Goal: Information Seeking & Learning: Learn about a topic

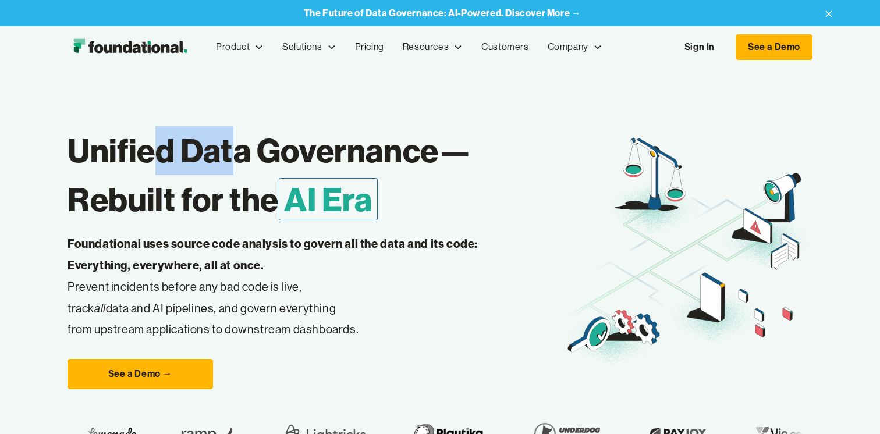
drag, startPoint x: 163, startPoint y: 158, endPoint x: 233, endPoint y: 158, distance: 69.8
click at [233, 158] on h1 "Unified Data Governance— Rebuilt for the AI Era" at bounding box center [315, 175] width 496 height 98
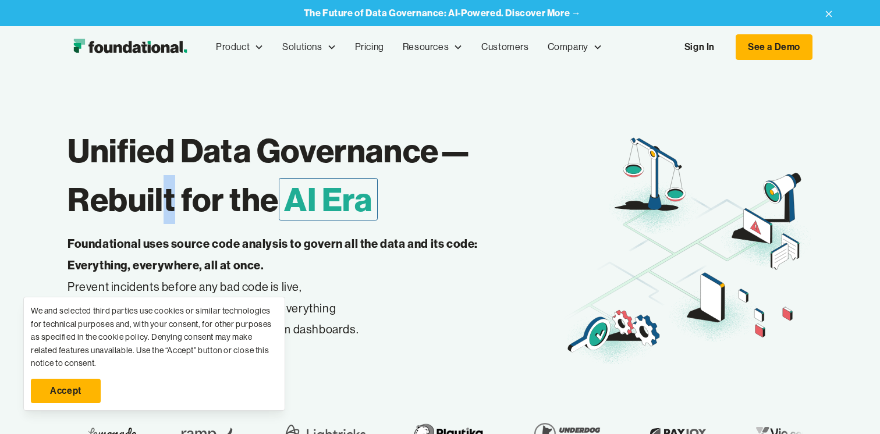
drag, startPoint x: 165, startPoint y: 205, endPoint x: 173, endPoint y: 205, distance: 7.6
click at [173, 205] on h1 "Unified Data Governance— Rebuilt for the AI Era" at bounding box center [315, 175] width 496 height 98
drag, startPoint x: 148, startPoint y: 204, endPoint x: 192, endPoint y: 202, distance: 44.3
click at [190, 202] on h1 "Unified Data Governance— Rebuilt for the AI Era" at bounding box center [315, 175] width 496 height 98
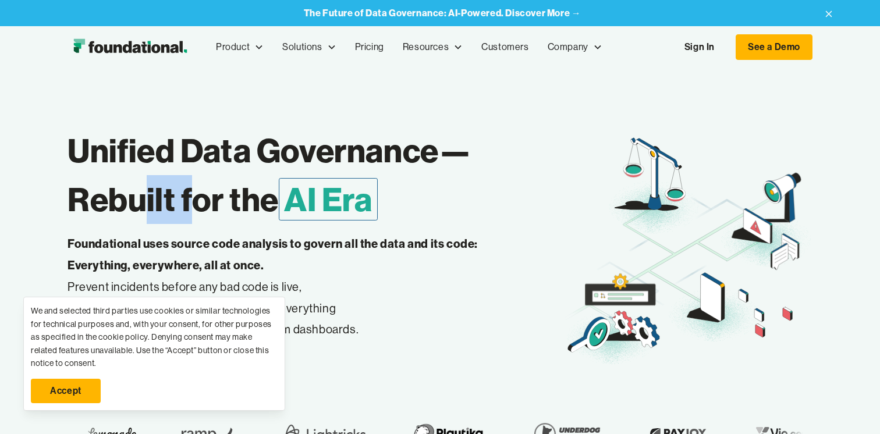
click at [192, 202] on h1 "Unified Data Governance— Rebuilt for the AI Era" at bounding box center [315, 175] width 496 height 98
click at [64, 392] on link "Accept" at bounding box center [66, 391] width 70 height 24
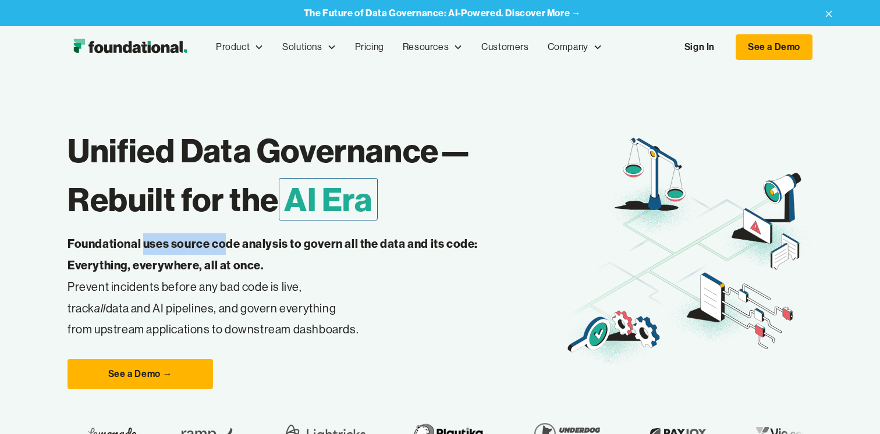
drag, startPoint x: 145, startPoint y: 243, endPoint x: 223, endPoint y: 243, distance: 77.4
click at [223, 243] on strong "Foundational uses source code analysis to govern all the data and its code: Eve…" at bounding box center [272, 254] width 410 height 36
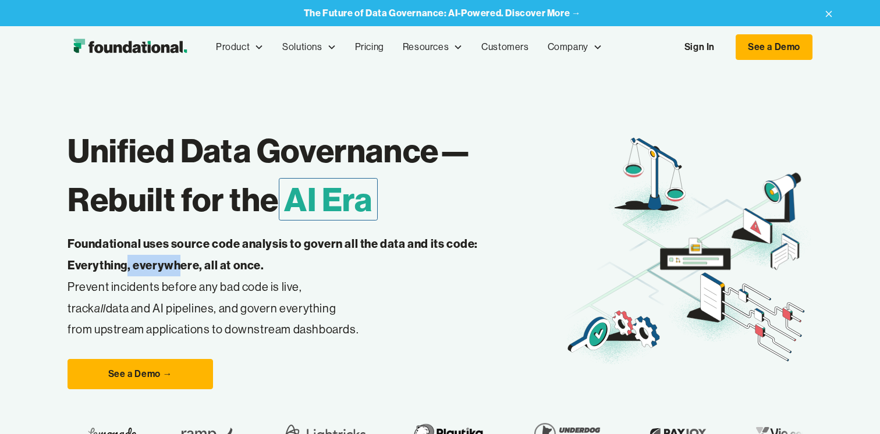
drag, startPoint x: 127, startPoint y: 267, endPoint x: 182, endPoint y: 268, distance: 54.7
click at [182, 268] on strong "Foundational uses source code analysis to govern all the data and its code: Eve…" at bounding box center [272, 254] width 410 height 36
drag, startPoint x: 187, startPoint y: 291, endPoint x: 206, endPoint y: 291, distance: 19.2
click at [206, 291] on p "Foundational uses source code analysis to govern all the data and its code: Eve…" at bounding box center [290, 286] width 447 height 107
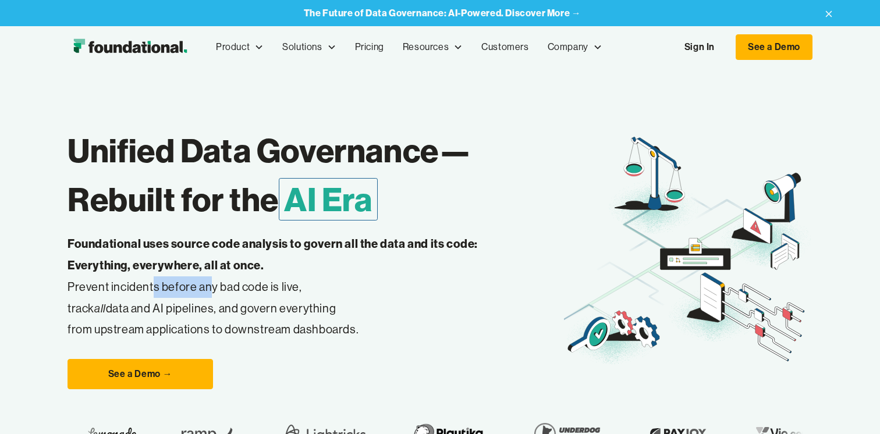
click at [206, 291] on p "Foundational uses source code analysis to govern all the data and its code: Eve…" at bounding box center [290, 286] width 447 height 107
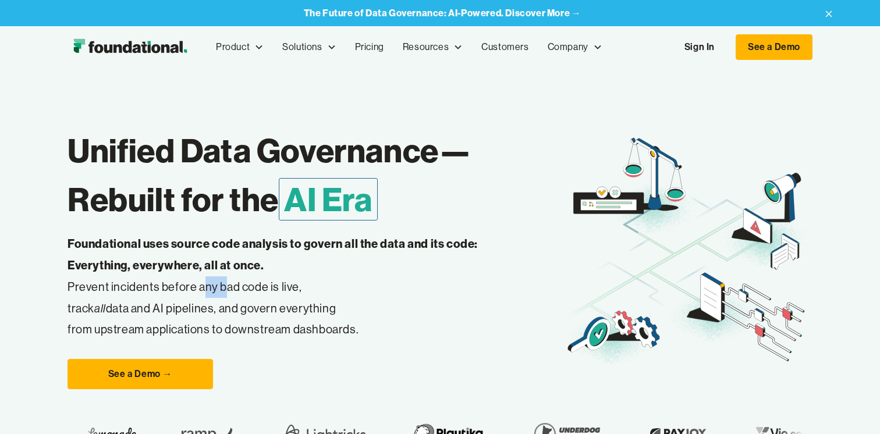
drag, startPoint x: 204, startPoint y: 290, endPoint x: 223, endPoint y: 290, distance: 19.8
click at [223, 290] on p "Foundational uses source code analysis to govern all the data and its code: Eve…" at bounding box center [290, 286] width 447 height 107
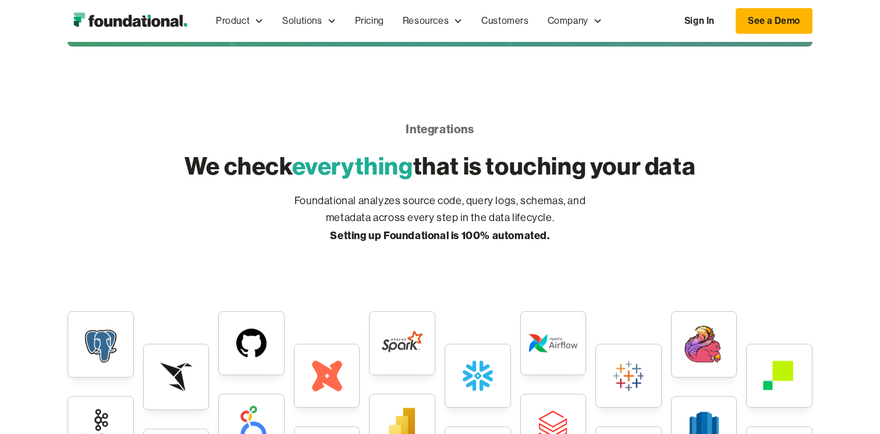
scroll to position [2789, 0]
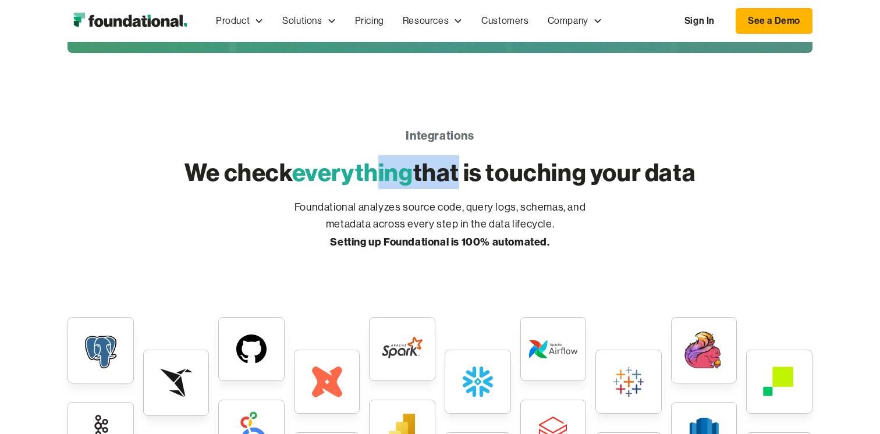
drag, startPoint x: 379, startPoint y: 169, endPoint x: 450, endPoint y: 170, distance: 71.6
click at [451, 170] on h2 "We check everything that is touching your data" at bounding box center [439, 172] width 511 height 34
click at [450, 170] on h2 "We check everything that is touching your data" at bounding box center [439, 172] width 511 height 34
drag, startPoint x: 388, startPoint y: 215, endPoint x: 420, endPoint y: 215, distance: 32.0
click at [420, 215] on p "Foundational analyzes source code, query logs, schemas, and metadata across eve…" at bounding box center [440, 225] width 326 height 52
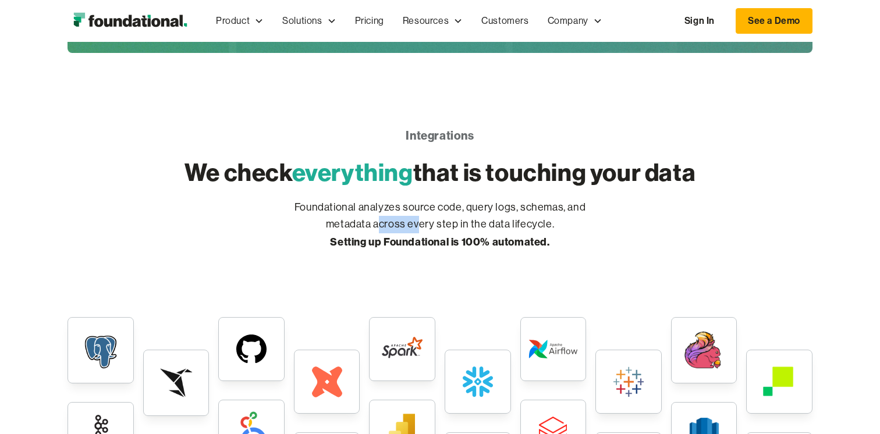
click at [420, 215] on p "Foundational analyzes source code, query logs, schemas, and metadata across eve…" at bounding box center [440, 225] width 326 height 52
drag, startPoint x: 382, startPoint y: 215, endPoint x: 414, endPoint y: 215, distance: 32.6
click at [414, 215] on p "Foundational analyzes source code, query logs, schemas, and metadata across eve…" at bounding box center [440, 225] width 326 height 52
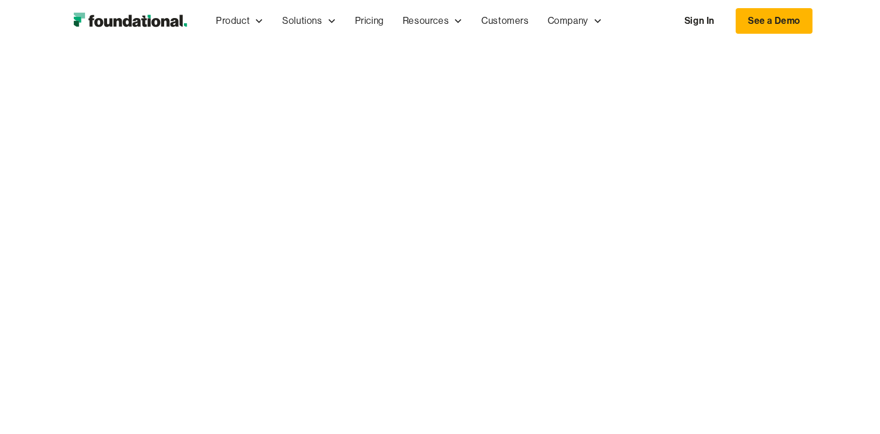
scroll to position [3328, 0]
